Goal: Navigation & Orientation: Go to known website

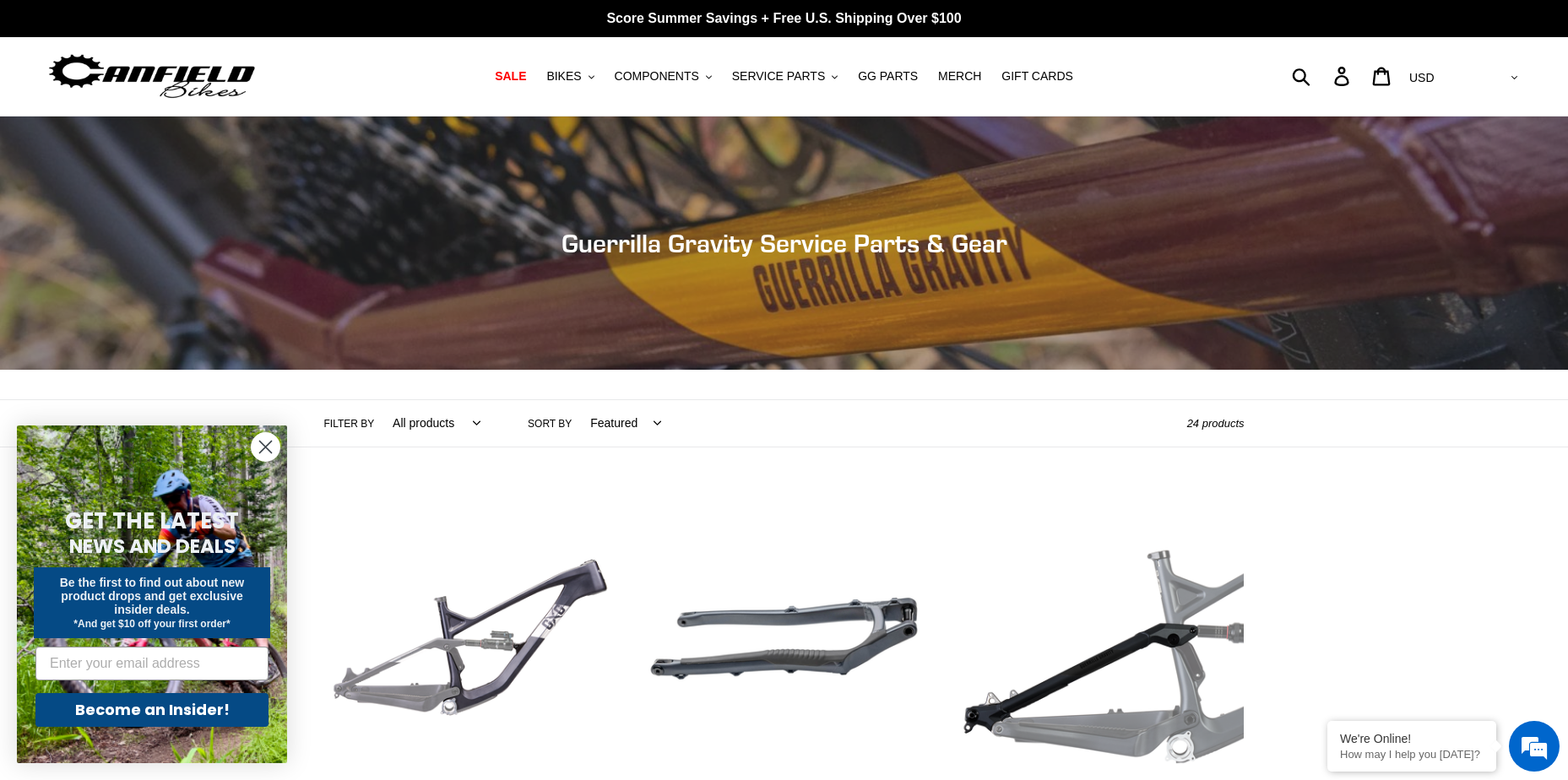
click at [230, 73] on img at bounding box center [152, 76] width 211 height 53
